Goal: Task Accomplishment & Management: Complete application form

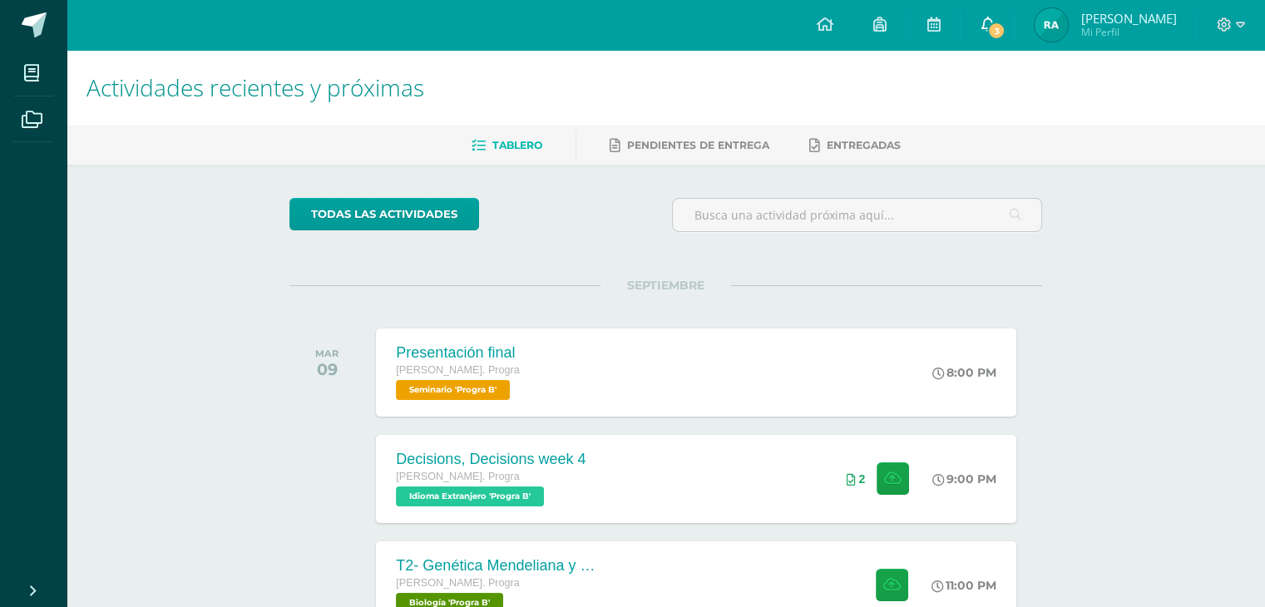
click at [1005, 27] on span "3" at bounding box center [996, 31] width 18 height 18
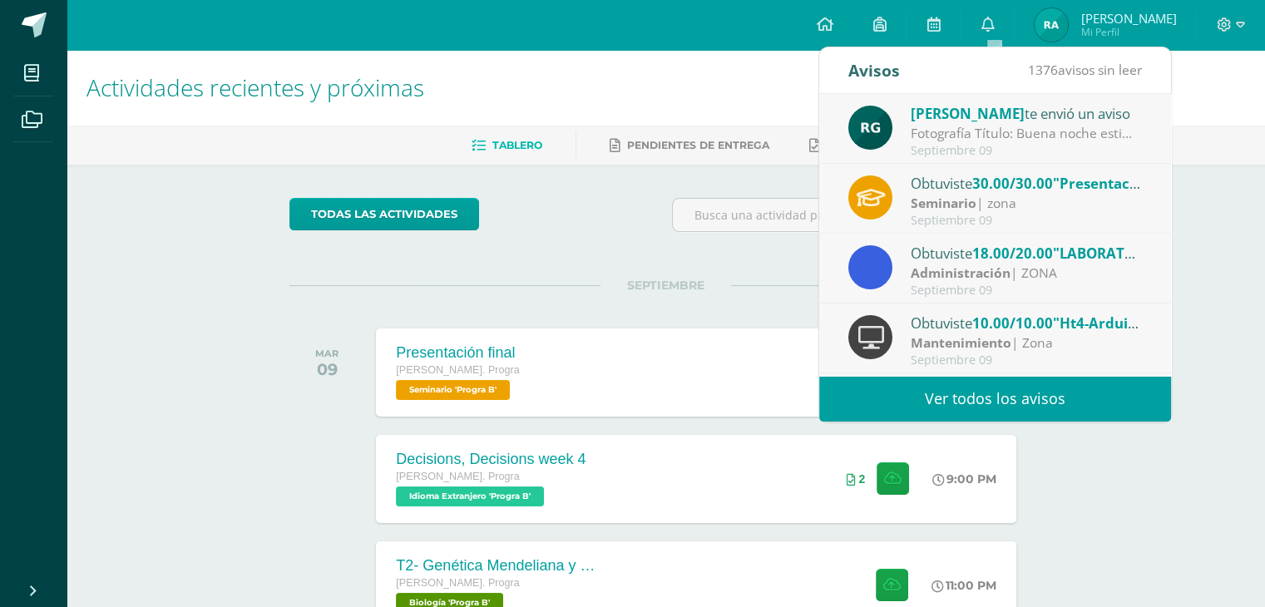
click at [1232, 162] on div "Tablero Pendientes de entrega Entregadas" at bounding box center [686, 145] width 1238 height 39
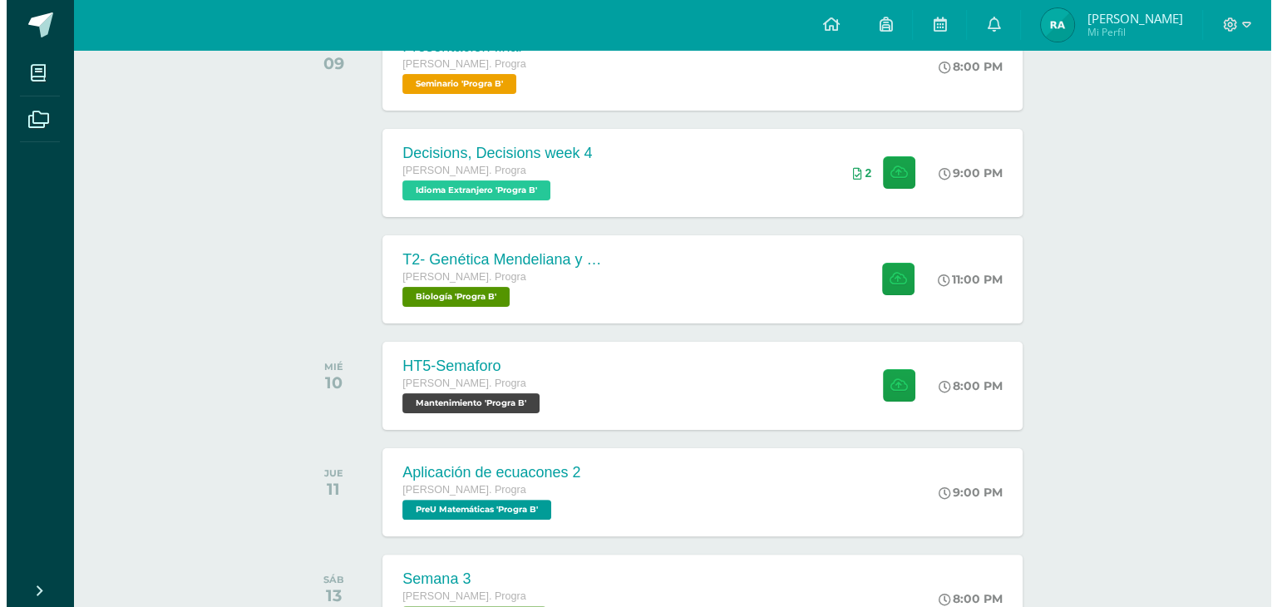
scroll to position [306, 0]
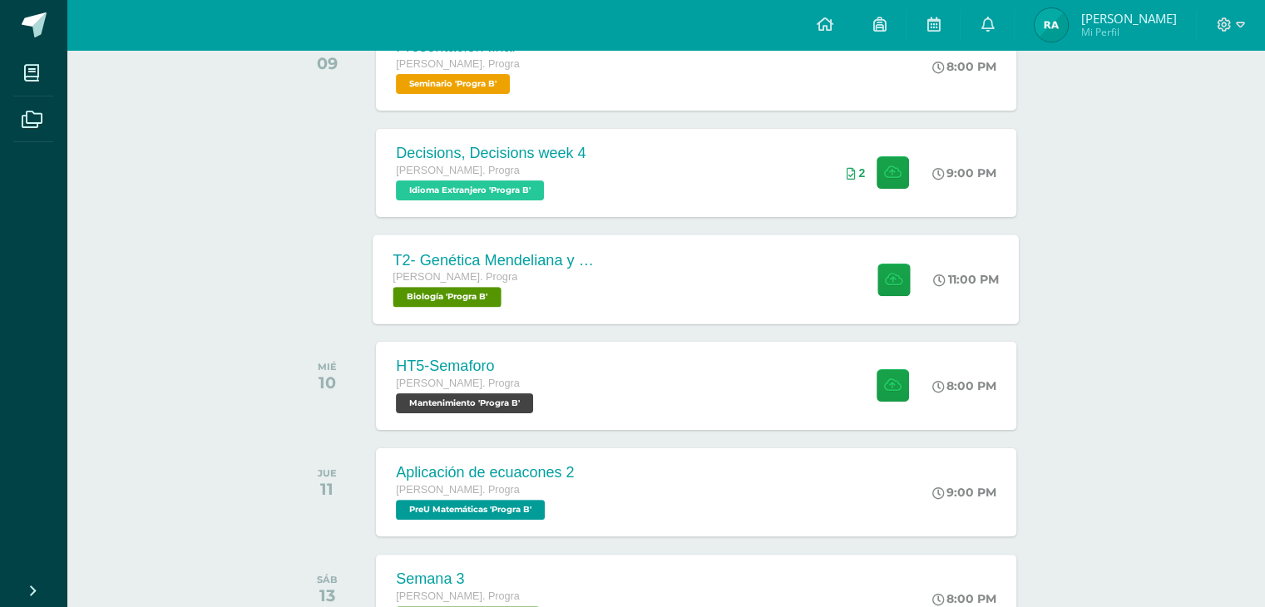
click at [798, 283] on div "T2- Genética Mendeliana y sus aplicaciones [PERSON_NAME]. Progra Biología 'Prog…" at bounding box center [696, 278] width 646 height 89
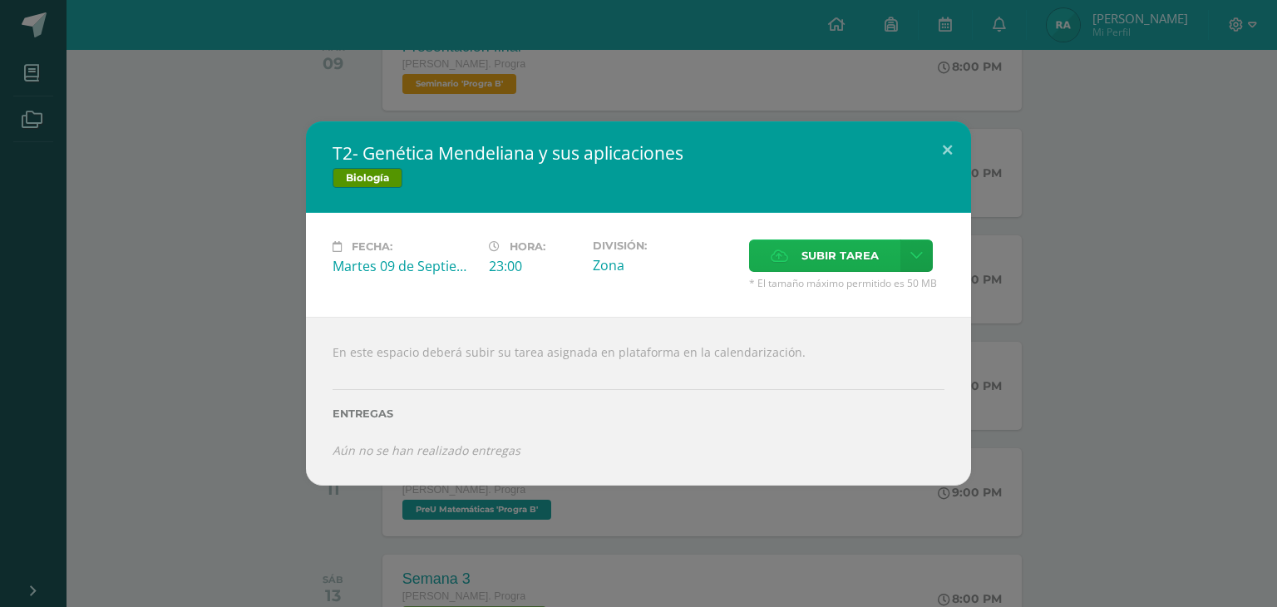
click at [801, 263] on label "Subir tarea" at bounding box center [824, 255] width 151 height 32
click at [0, 0] on input "Subir tarea" at bounding box center [0, 0] width 0 height 0
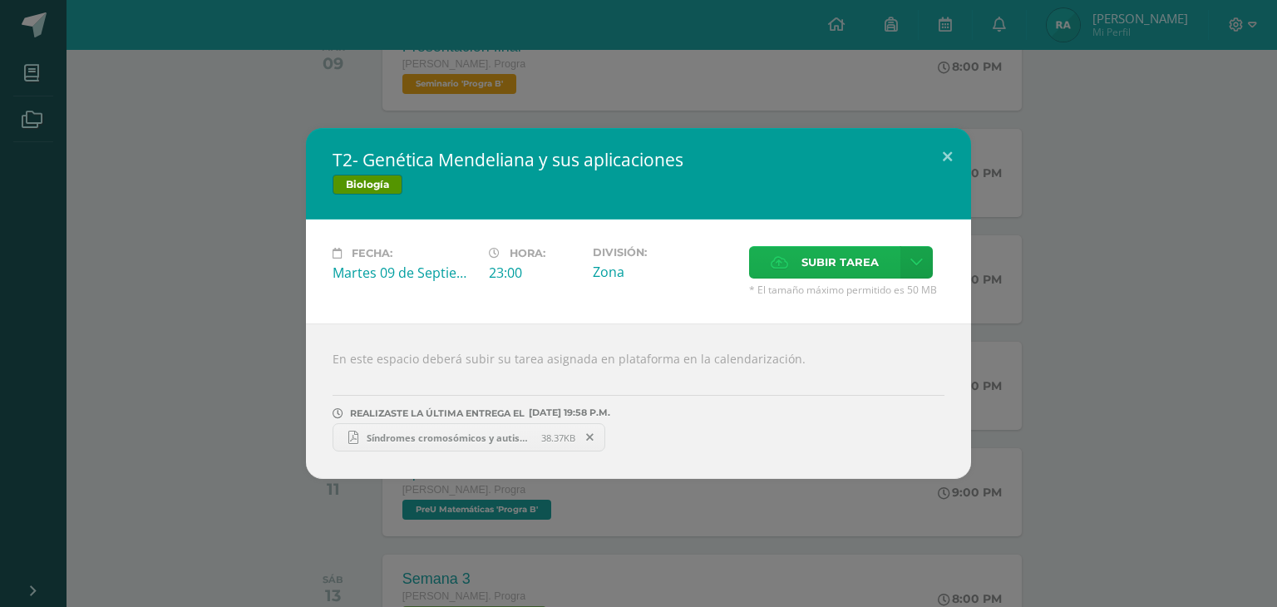
click at [781, 261] on icon at bounding box center [779, 262] width 17 height 11
click at [0, 0] on input "Subir tarea" at bounding box center [0, 0] width 0 height 0
click at [801, 251] on span "Subir tarea" at bounding box center [839, 262] width 77 height 31
click at [0, 0] on input "Subir tarea" at bounding box center [0, 0] width 0 height 0
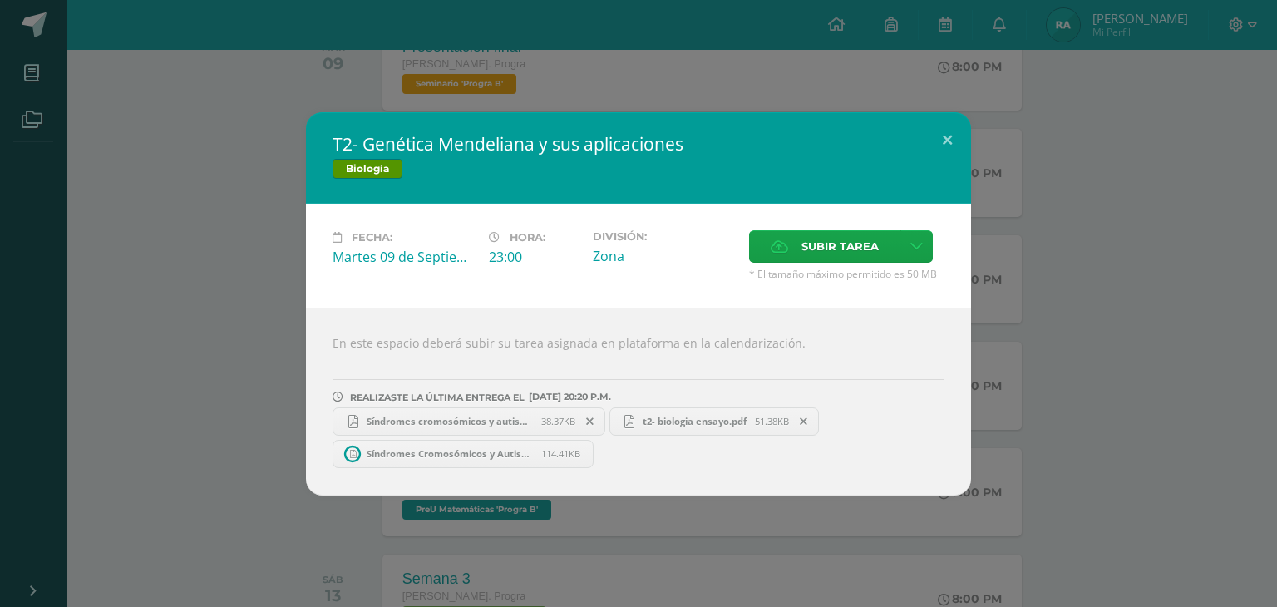
drag, startPoint x: 430, startPoint y: 179, endPoint x: 536, endPoint y: 134, distance: 115.5
click at [536, 134] on h2 "T2- Genética Mendeliana y sus aplicaciones" at bounding box center [639, 143] width 612 height 23
